Goal: Find specific page/section: Find specific page/section

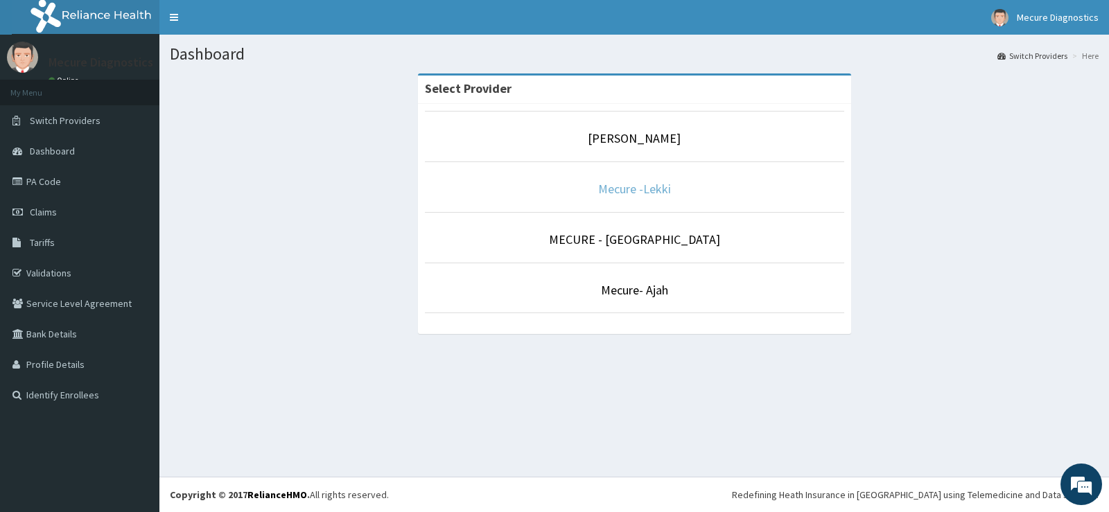
click at [648, 193] on link "Mecure -Lekki" at bounding box center [634, 189] width 73 height 16
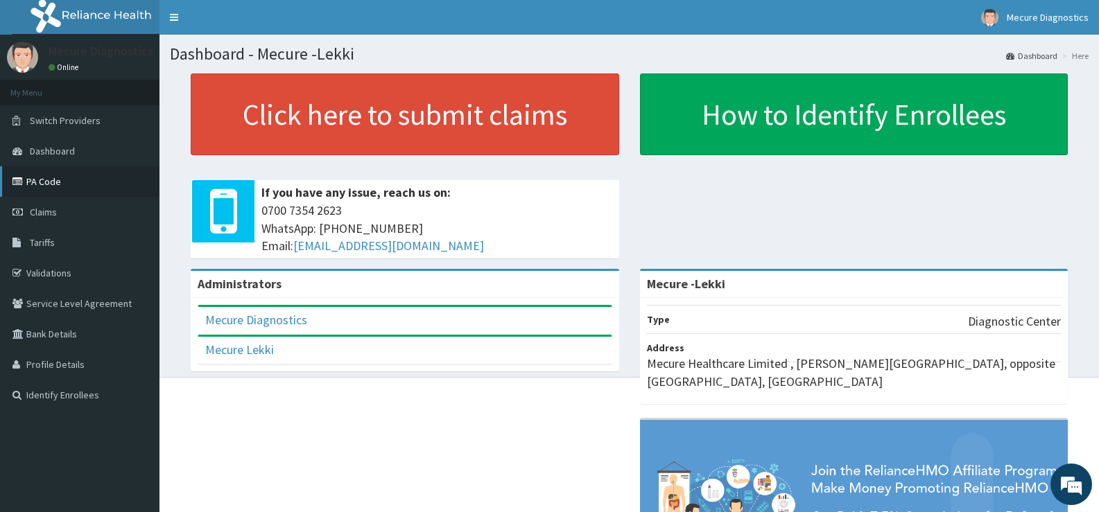
click at [51, 177] on link "PA Code" at bounding box center [79, 181] width 159 height 31
